Goal: Information Seeking & Learning: Check status

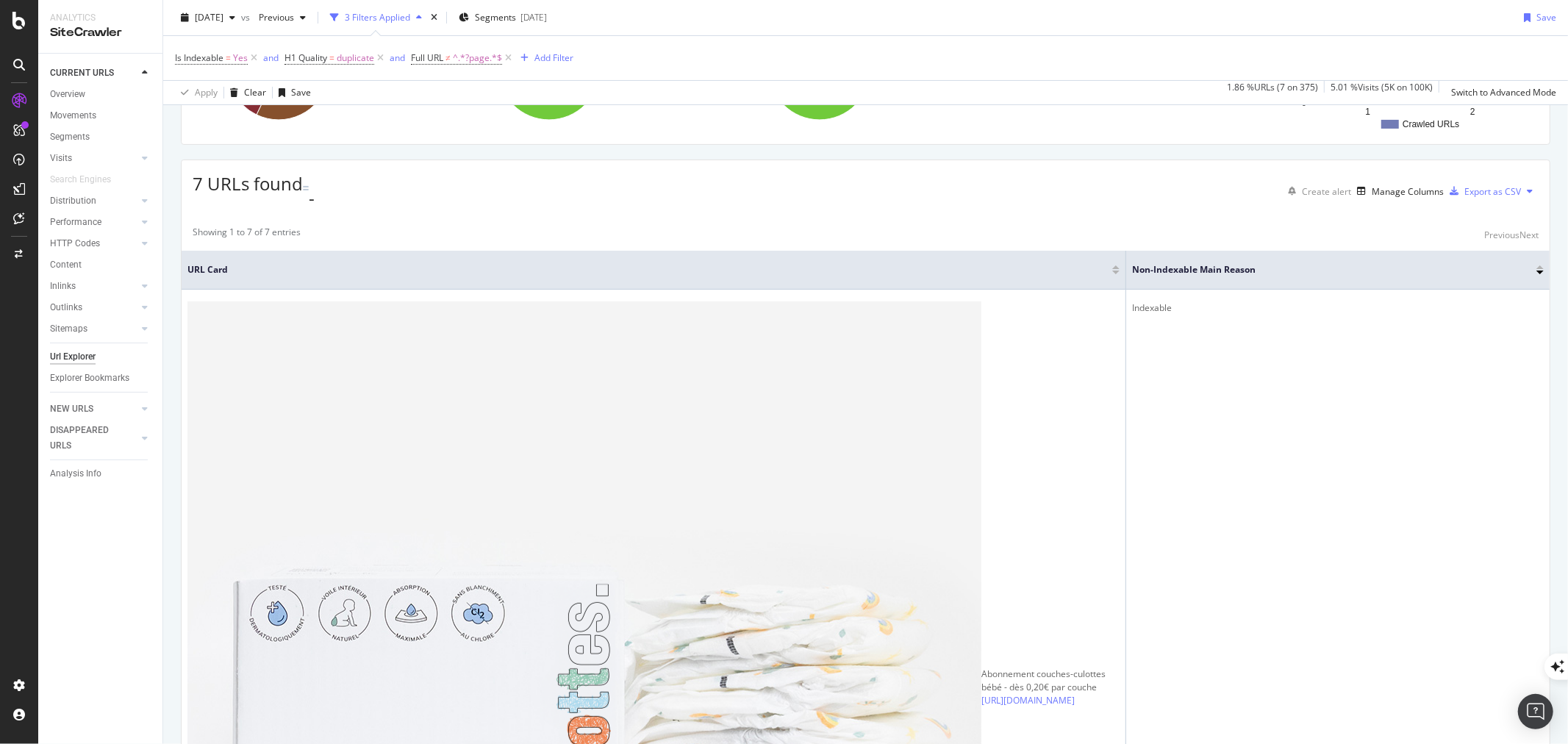
scroll to position [252, 0]
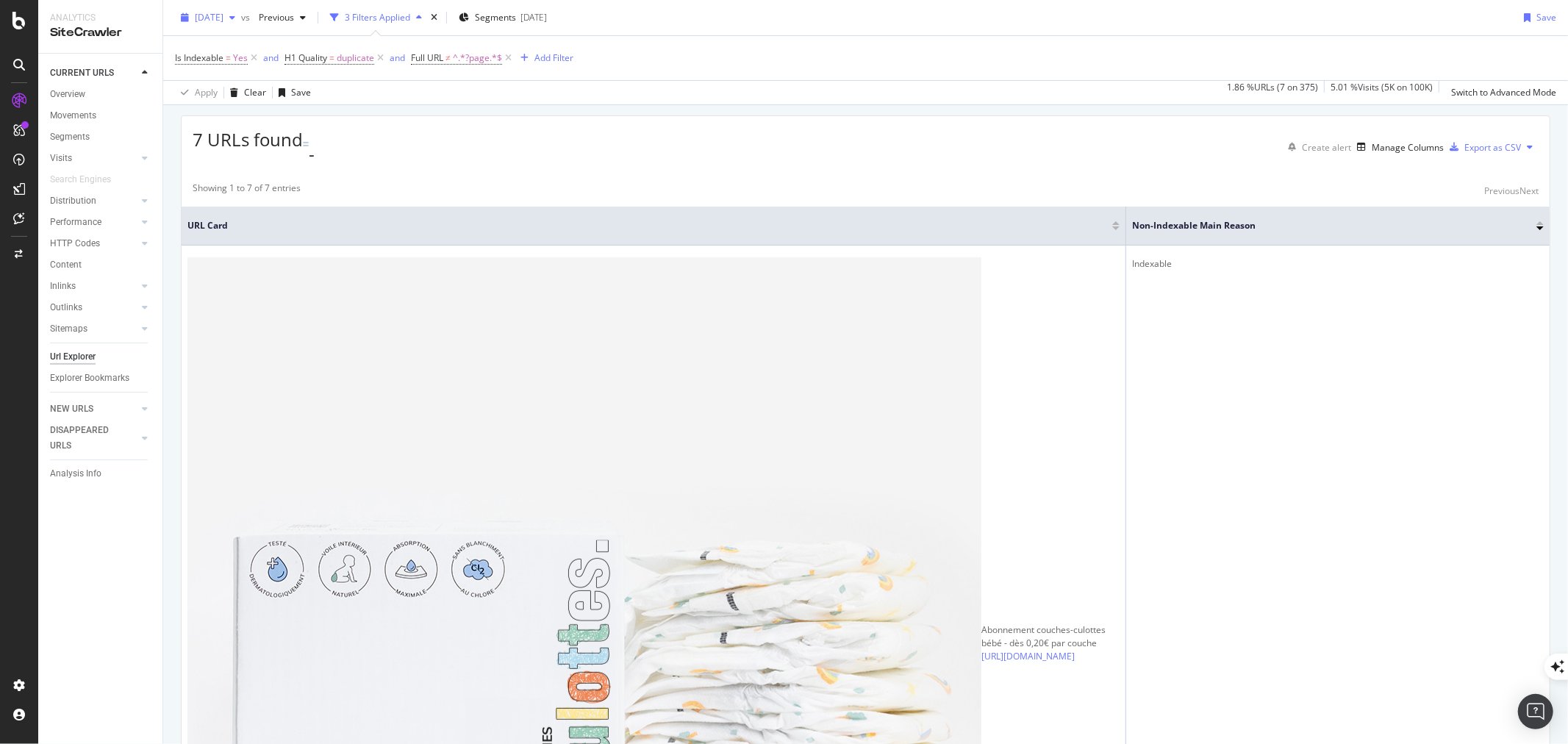
click at [235, 18] on icon "button" at bounding box center [232, 17] width 6 height 9
